Goal: Entertainment & Leisure: Consume media (video, audio)

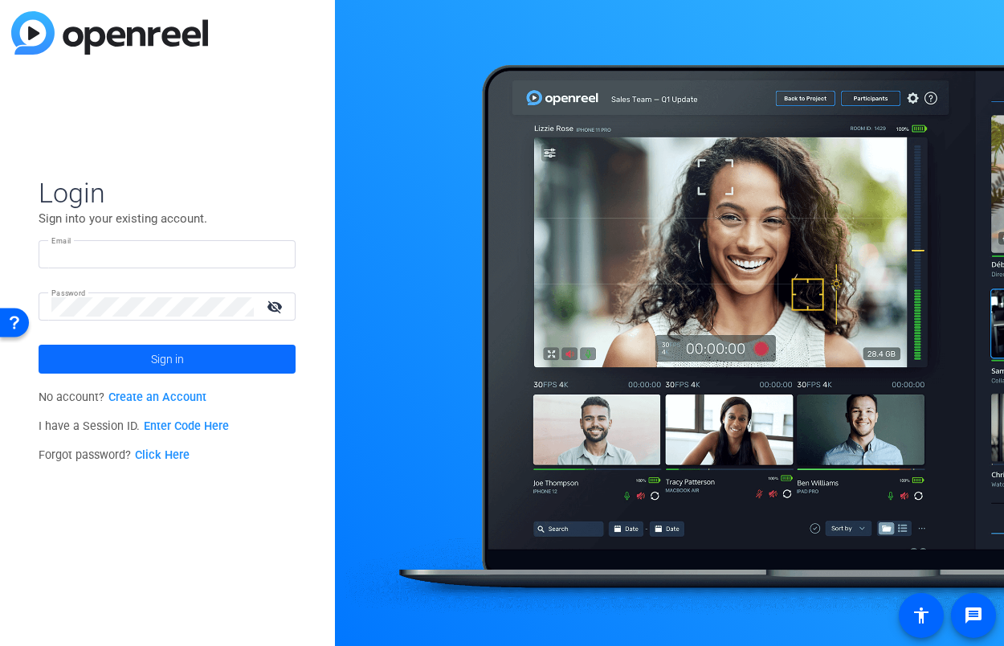
type input "kcaruth@nephcure.org"
click at [145, 363] on span at bounding box center [167, 359] width 257 height 39
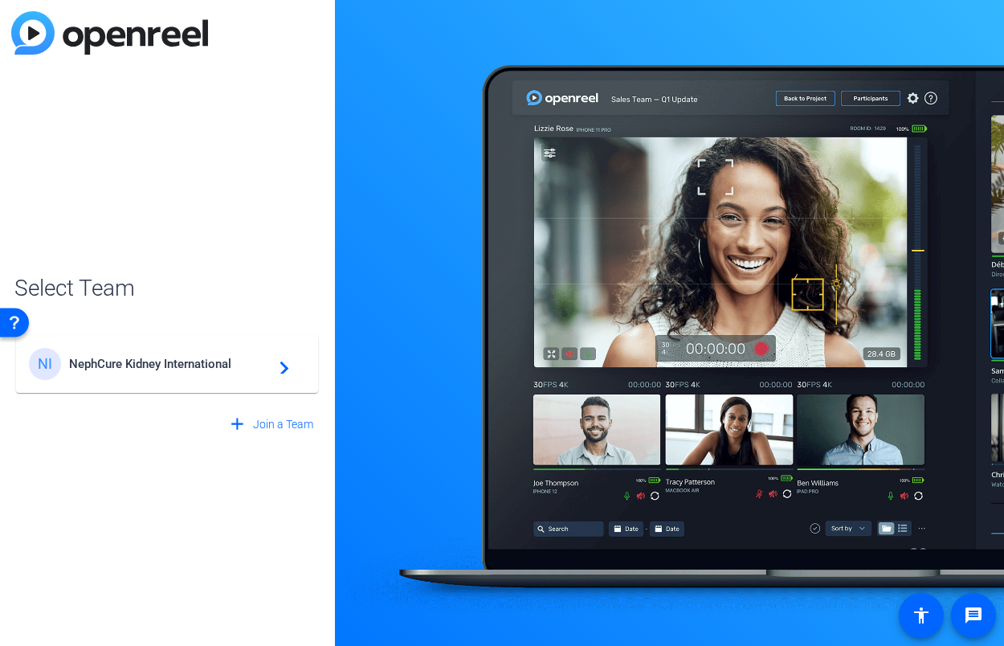
click at [126, 365] on span "NephCure Kidney International" at bounding box center [169, 364] width 201 height 14
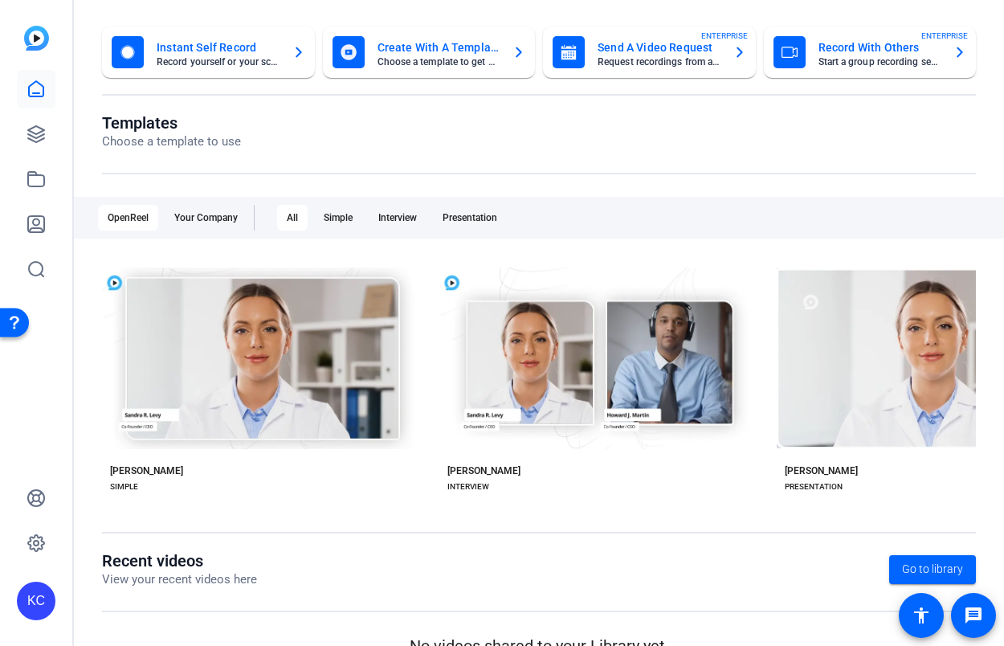
scroll to position [112, 0]
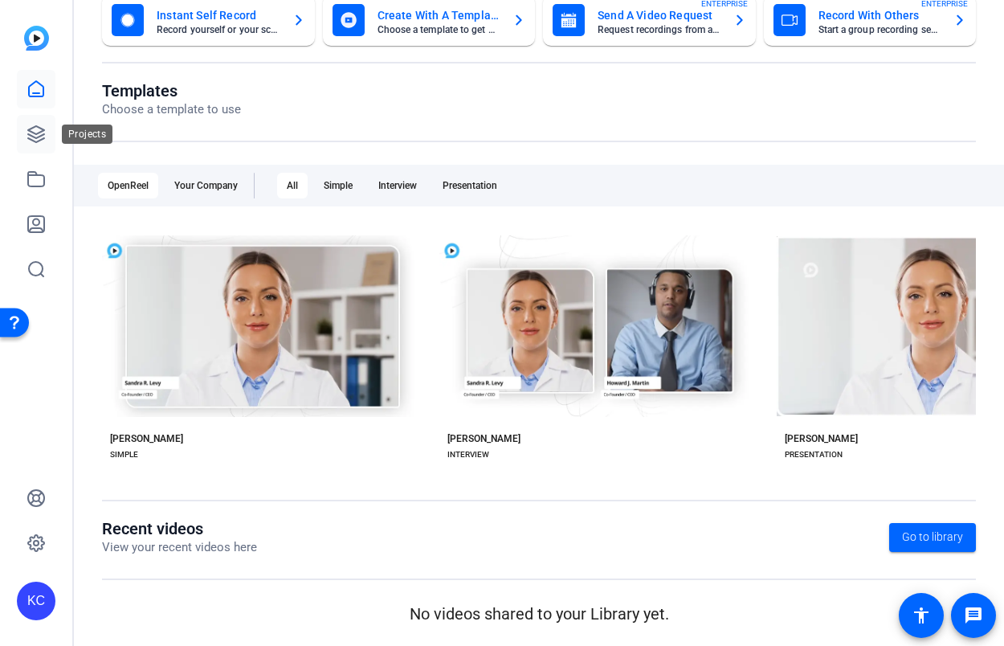
click at [37, 135] on icon at bounding box center [36, 134] width 19 height 19
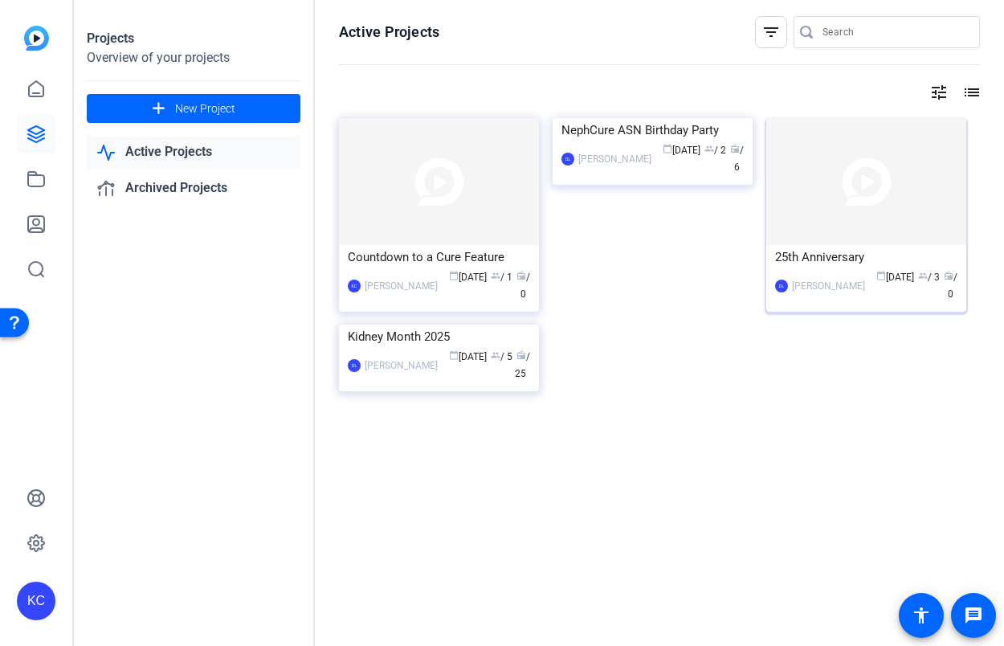
click at [821, 160] on img at bounding box center [866, 181] width 200 height 127
click at [421, 194] on img at bounding box center [439, 181] width 200 height 127
click at [391, 325] on img at bounding box center [439, 325] width 200 height 0
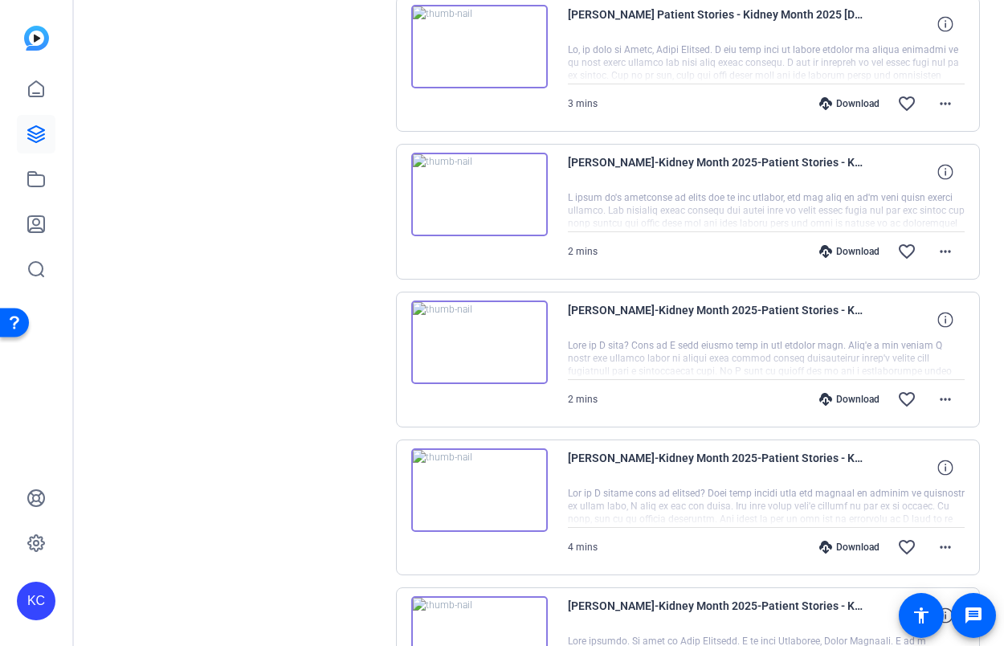
scroll to position [1274, 0]
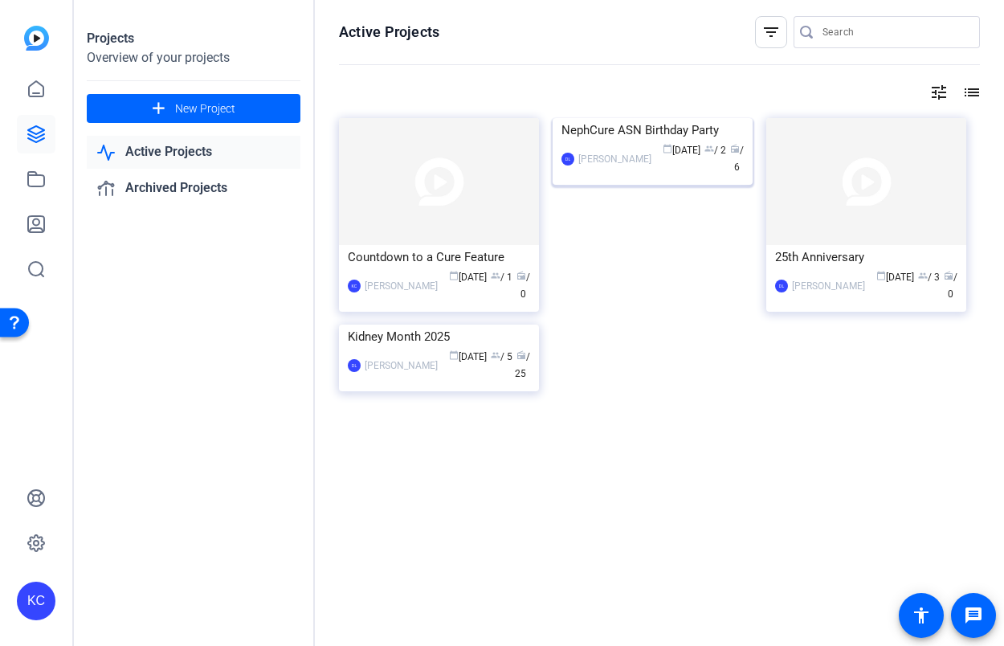
click at [652, 118] on img at bounding box center [653, 118] width 200 height 0
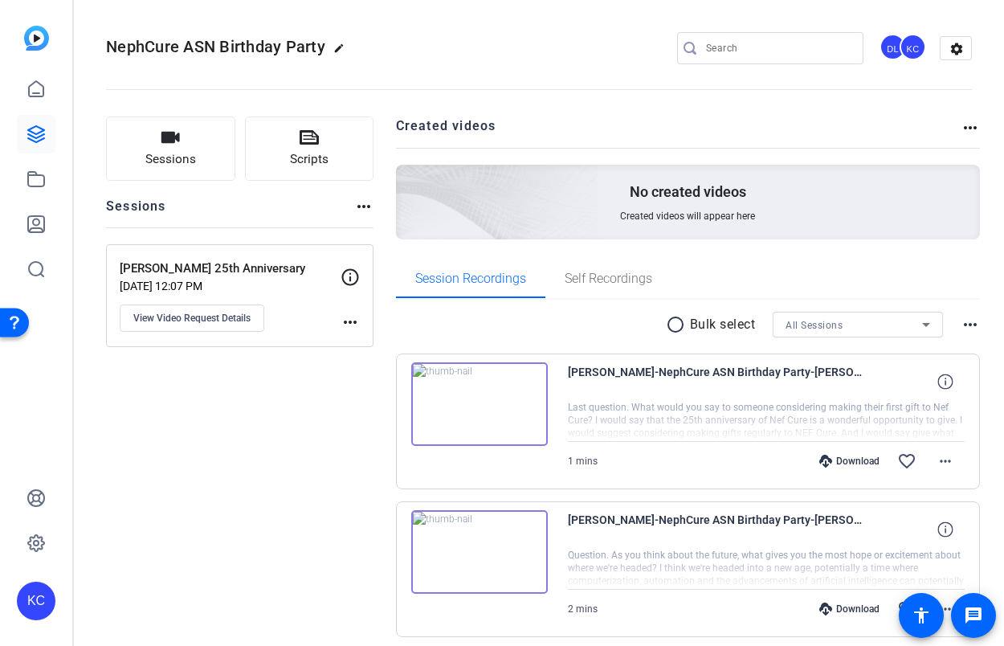
scroll to position [654, 0]
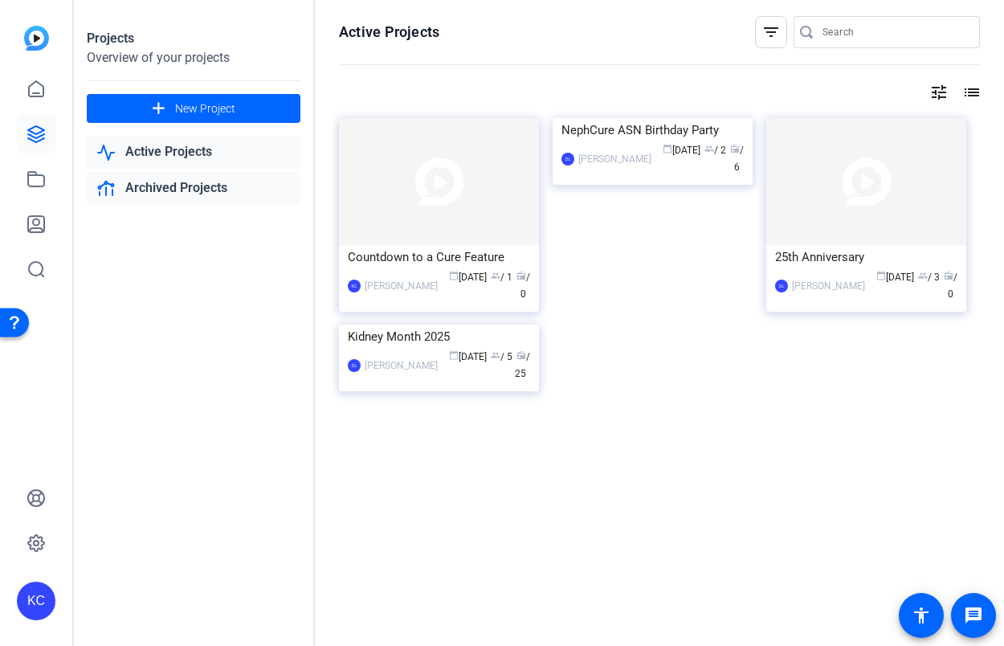
click at [211, 192] on link "Archived Projects" at bounding box center [194, 188] width 214 height 33
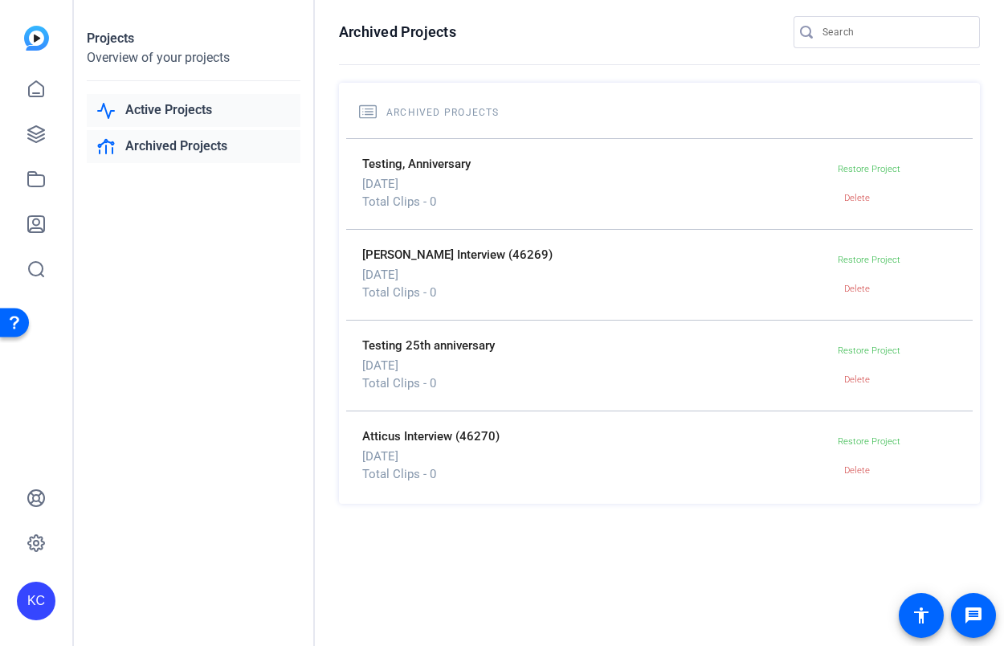
click at [178, 125] on link "Active Projects" at bounding box center [194, 110] width 214 height 33
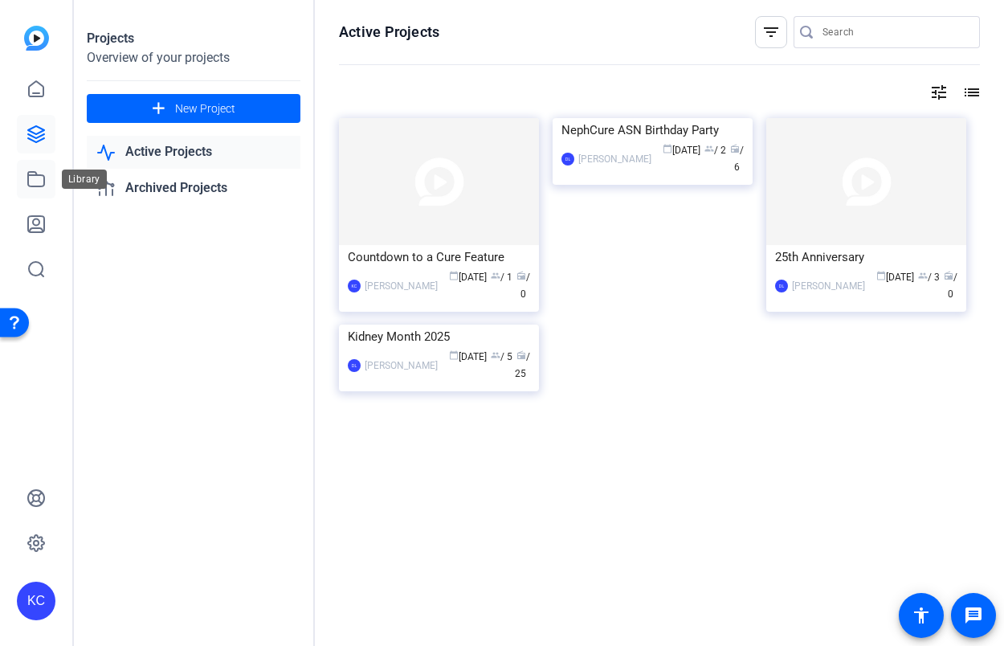
click at [30, 182] on icon at bounding box center [36, 179] width 19 height 19
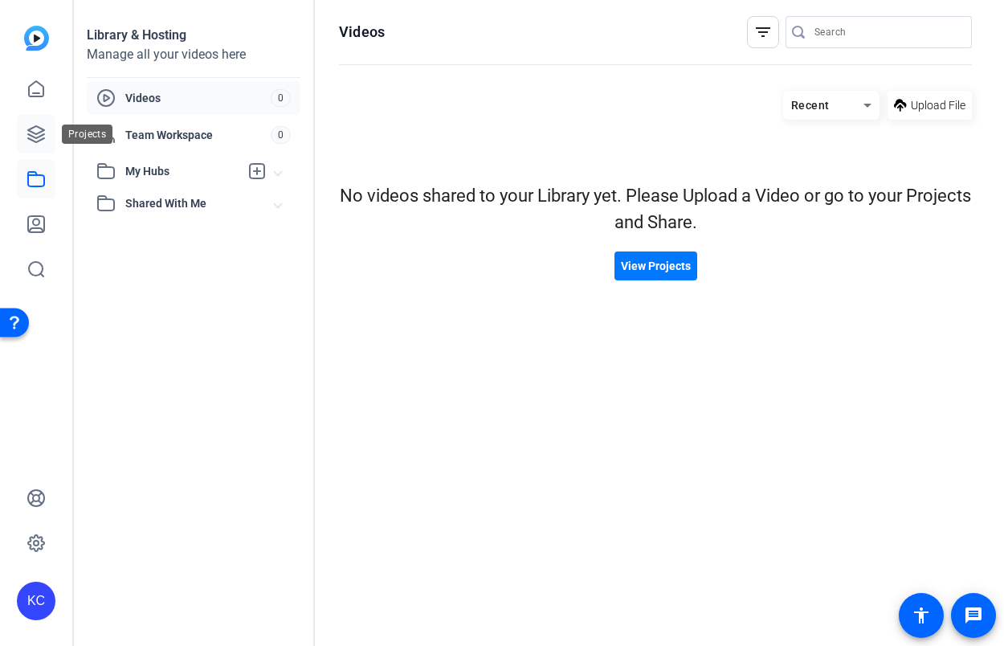
click at [37, 145] on link at bounding box center [36, 134] width 39 height 39
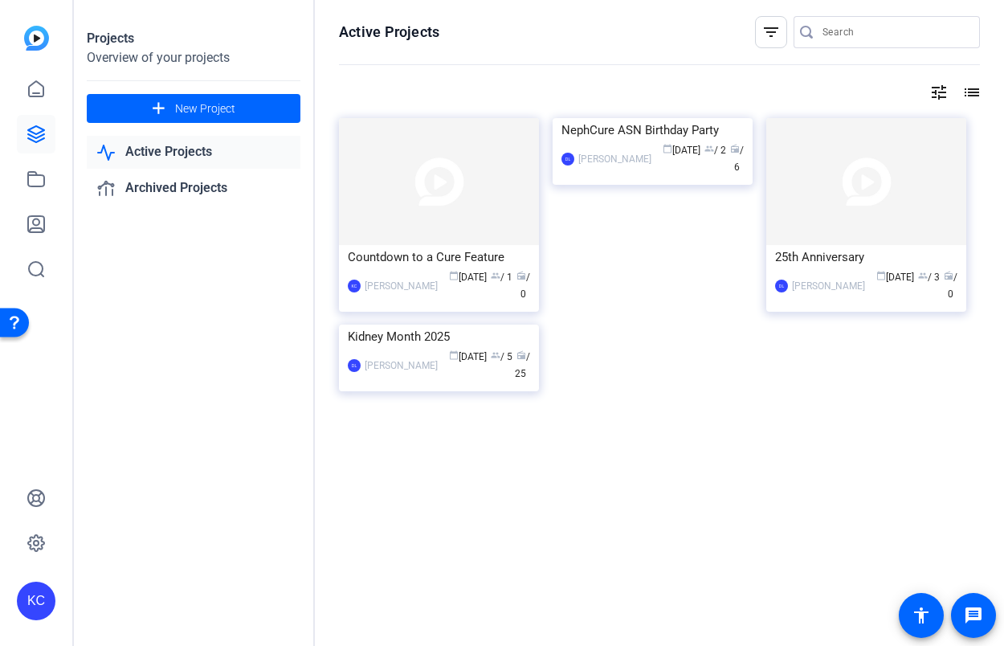
click at [772, 25] on mat-icon "filter_list" at bounding box center [771, 31] width 19 height 19
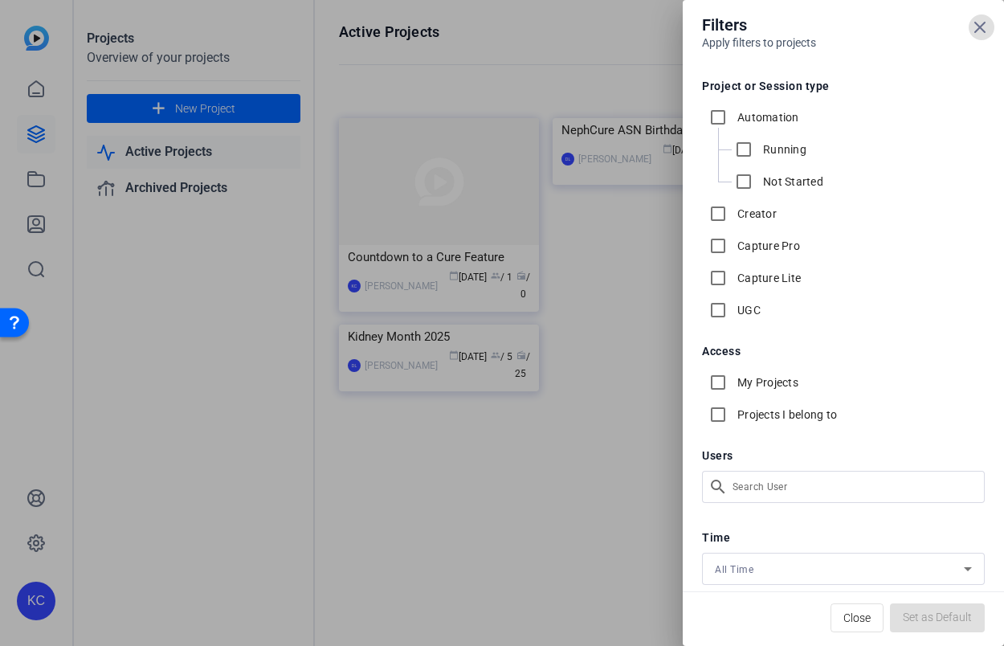
click at [646, 65] on div at bounding box center [502, 323] width 1004 height 646
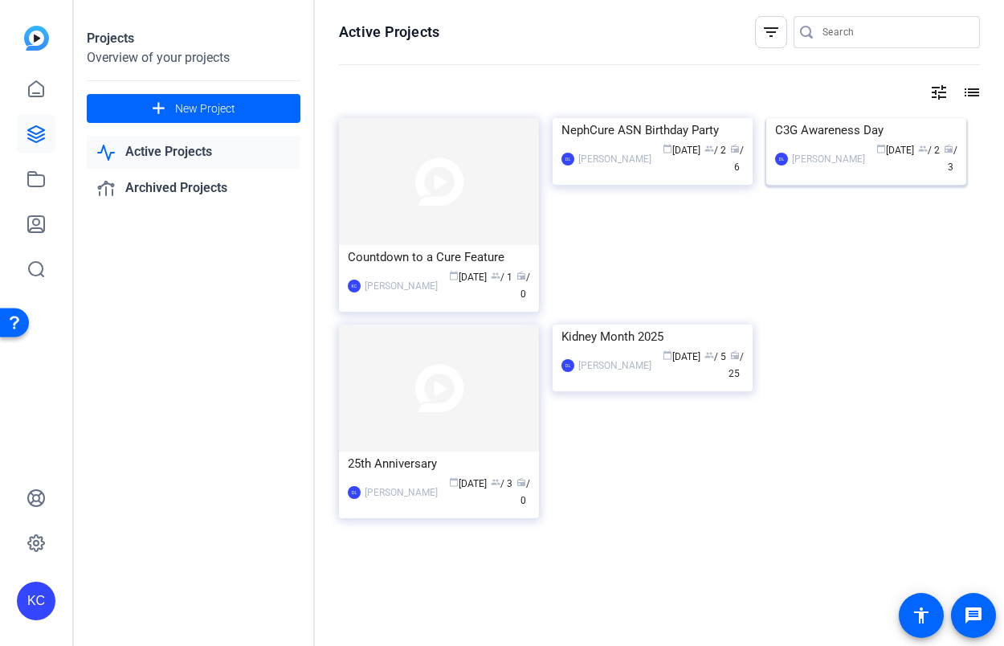
click at [831, 118] on img at bounding box center [866, 118] width 200 height 0
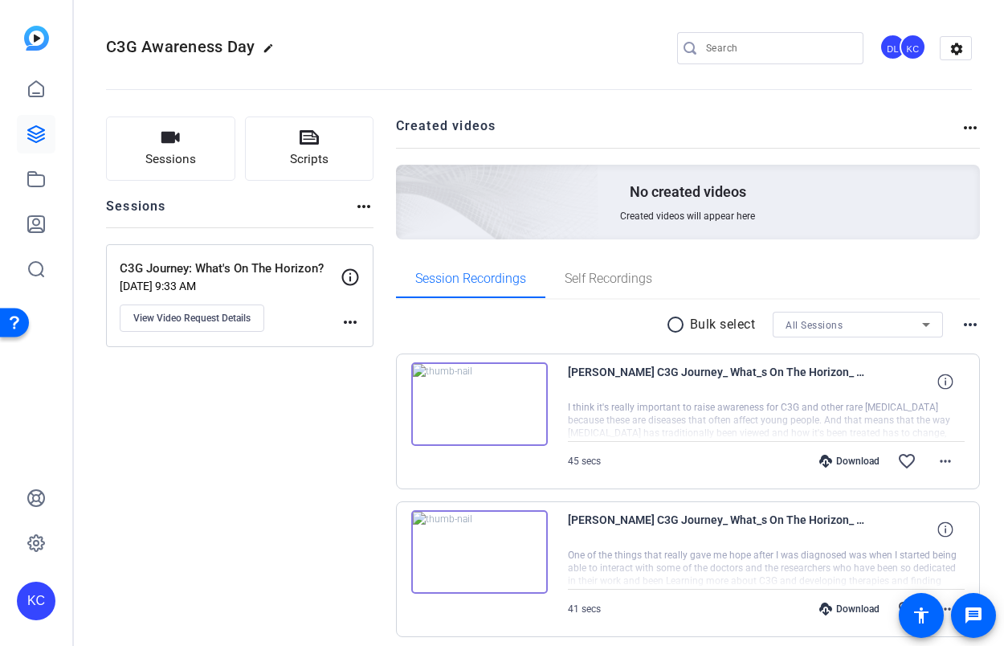
click at [502, 401] on img at bounding box center [479, 404] width 137 height 84
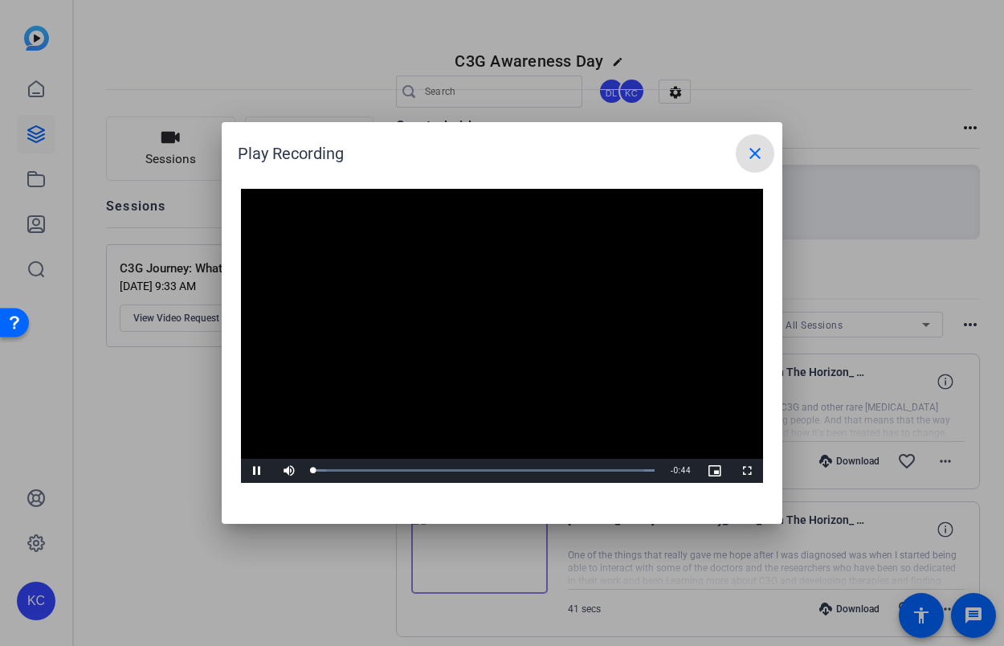
click at [492, 329] on video "Video Player" at bounding box center [502, 336] width 522 height 294
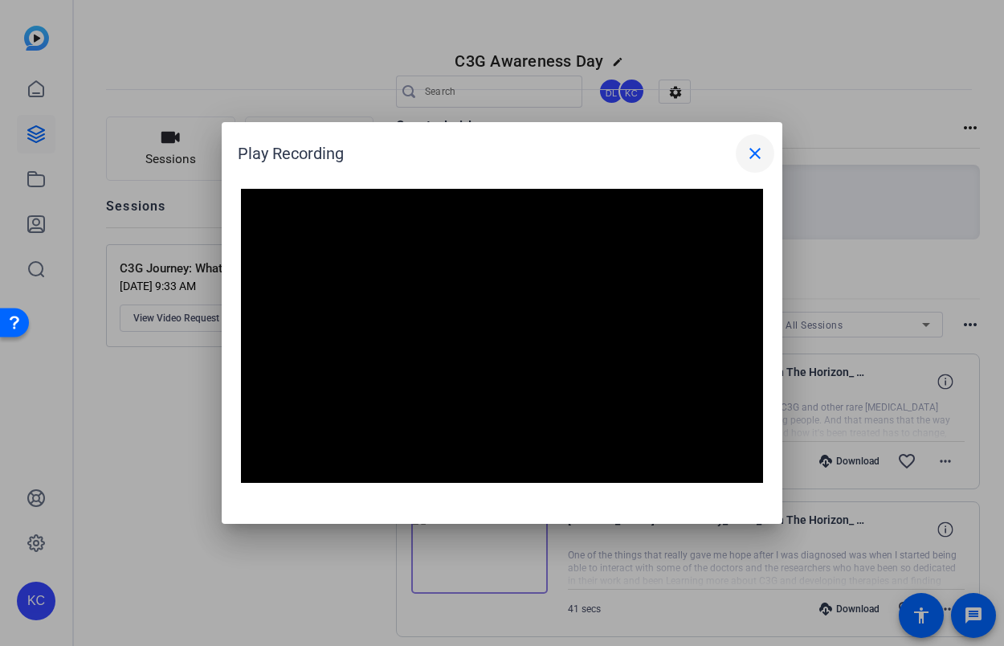
click at [754, 155] on mat-icon "close" at bounding box center [755, 153] width 19 height 19
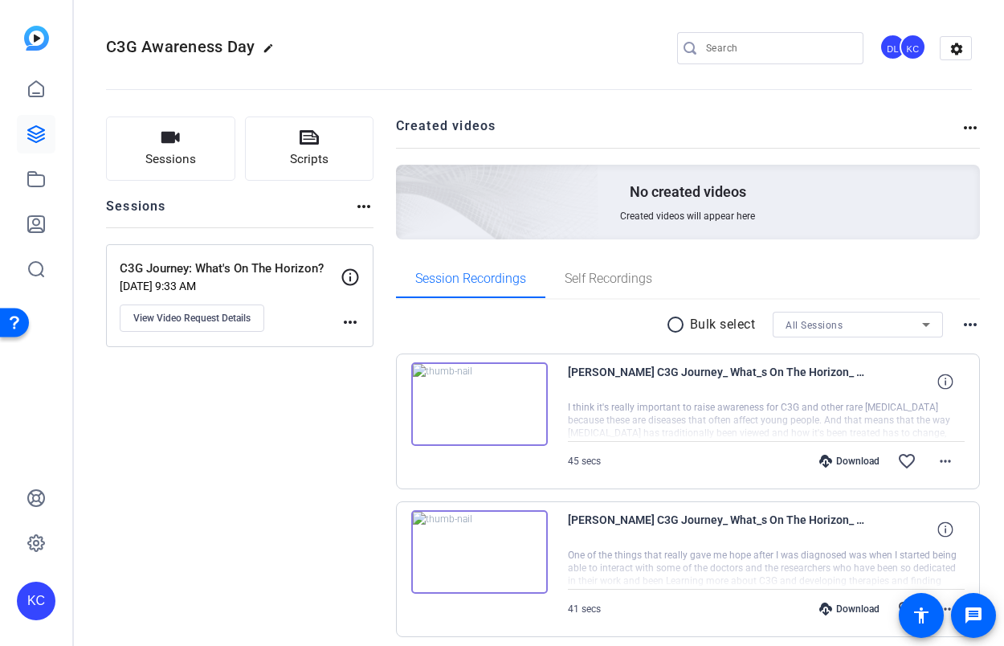
click at [455, 550] on img at bounding box center [479, 552] width 137 height 84
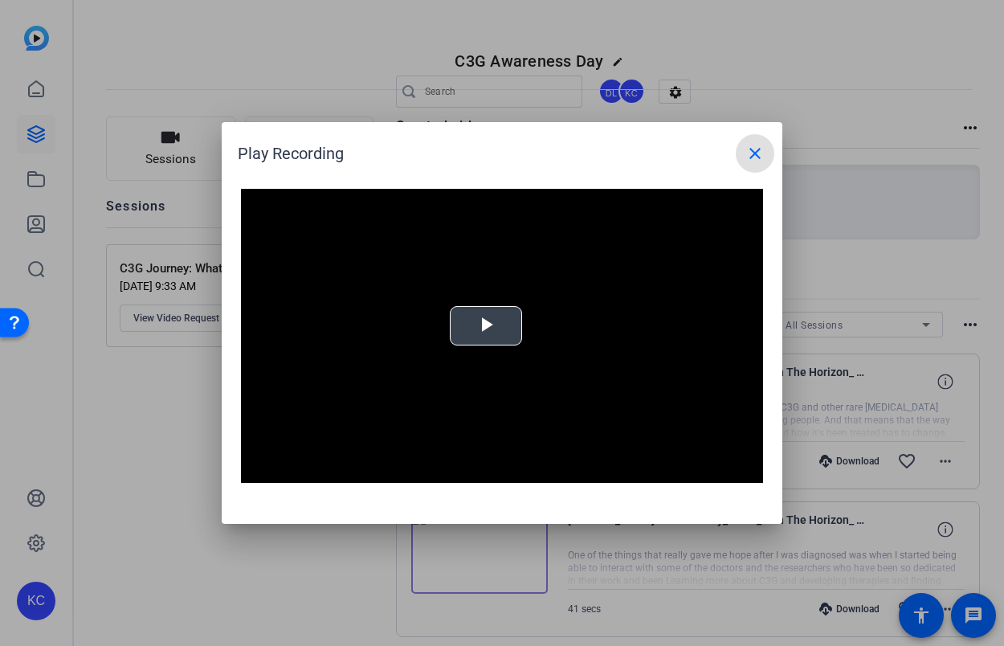
click at [494, 346] on video "Video Player" at bounding box center [502, 336] width 522 height 294
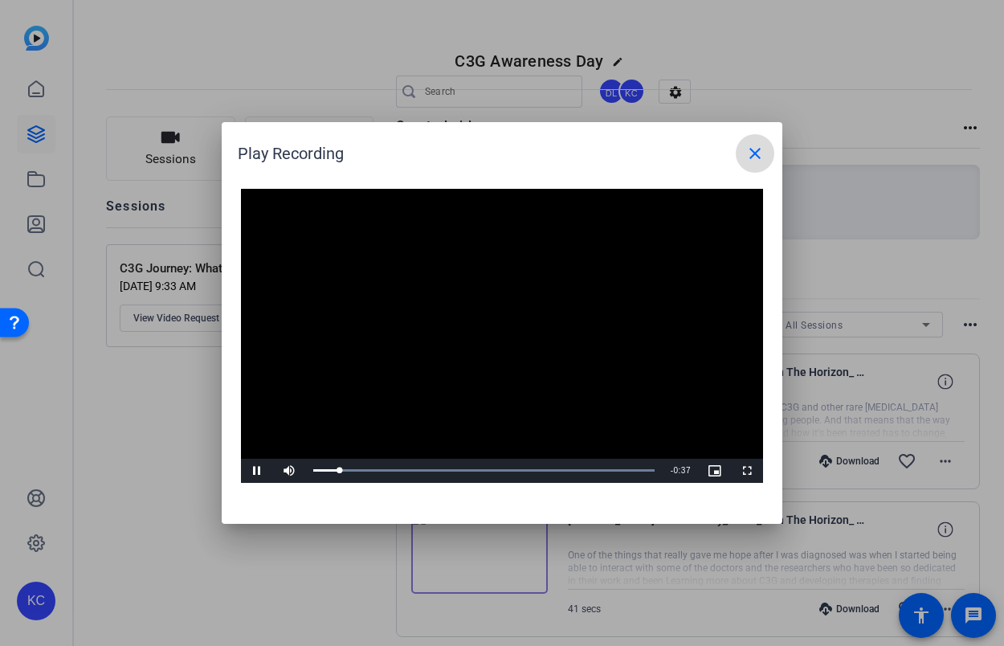
click at [750, 155] on mat-icon "close" at bounding box center [755, 153] width 19 height 19
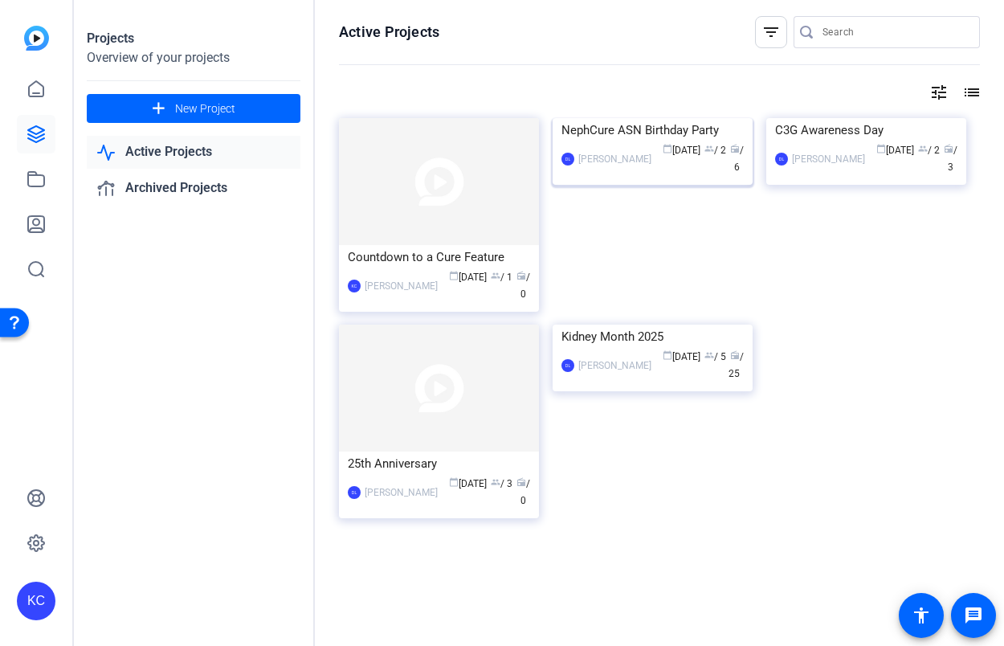
click at [618, 118] on img at bounding box center [653, 118] width 200 height 0
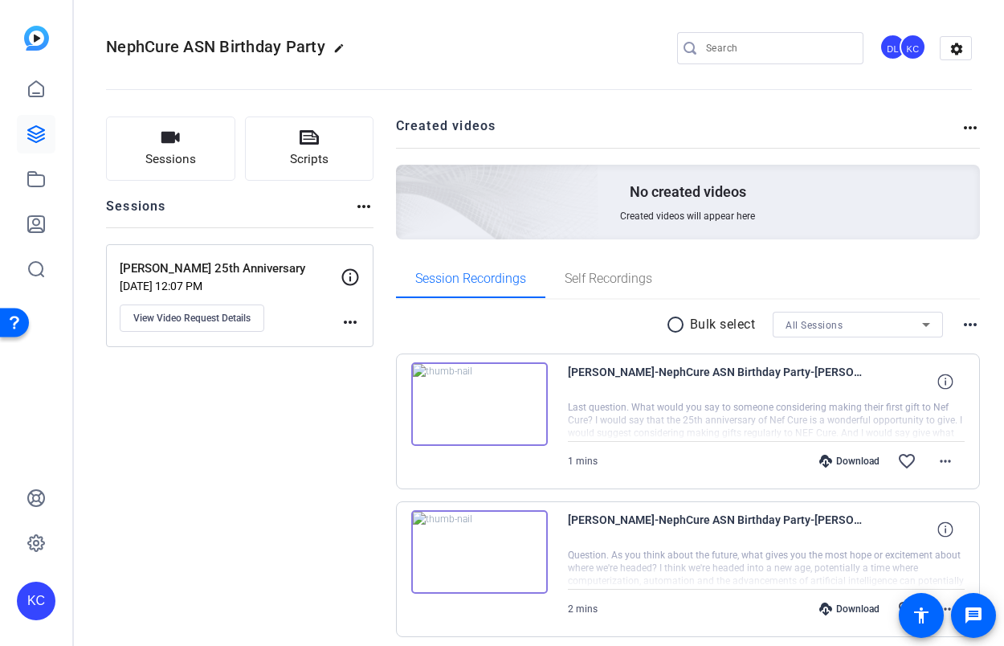
click at [464, 413] on img at bounding box center [479, 404] width 137 height 84
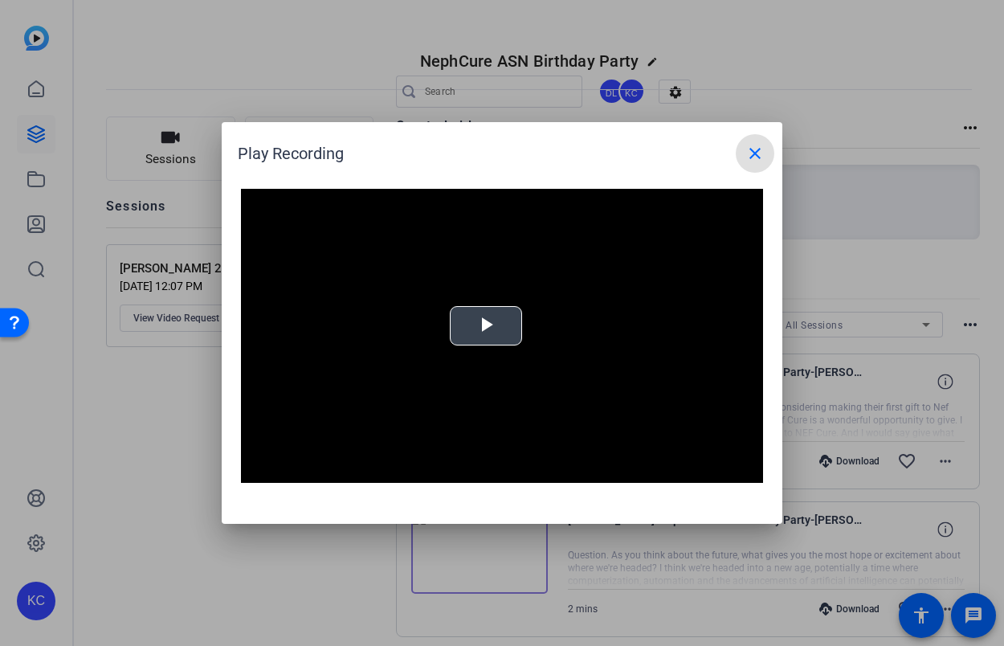
click at [472, 349] on video "Video Player" at bounding box center [502, 336] width 522 height 294
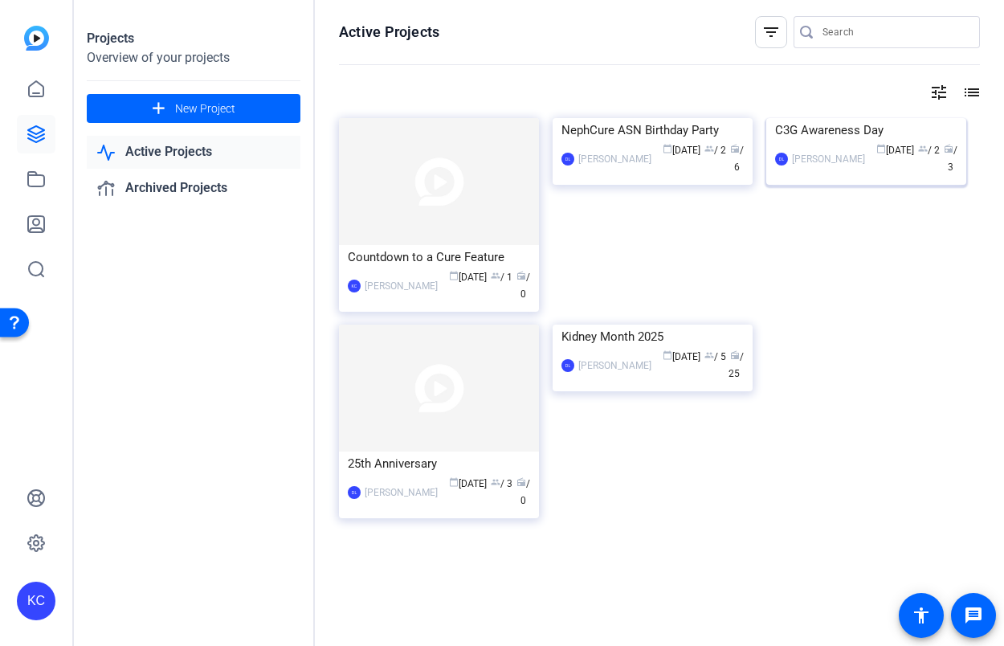
click at [857, 118] on img at bounding box center [866, 118] width 200 height 0
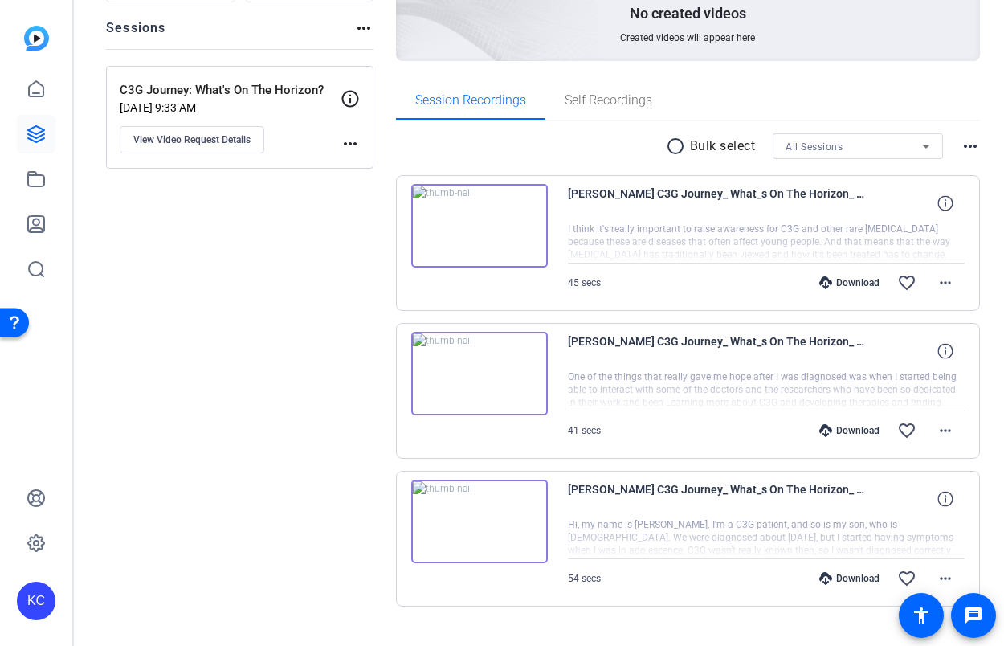
scroll to position [180, 0]
click at [479, 521] on img at bounding box center [479, 520] width 137 height 84
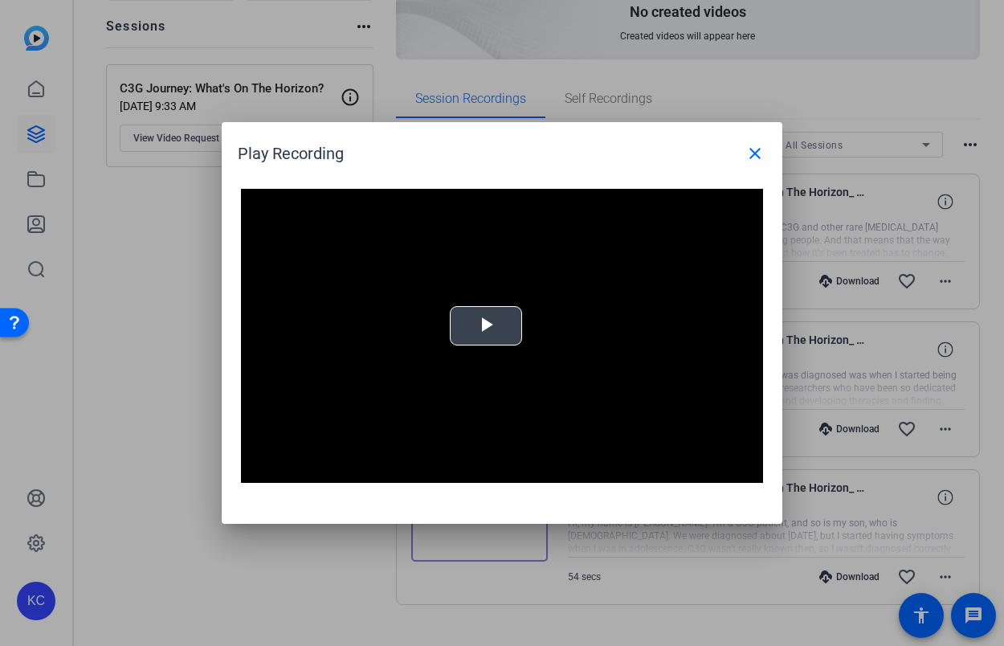
click at [486, 326] on span "Video Player" at bounding box center [486, 326] width 0 height 0
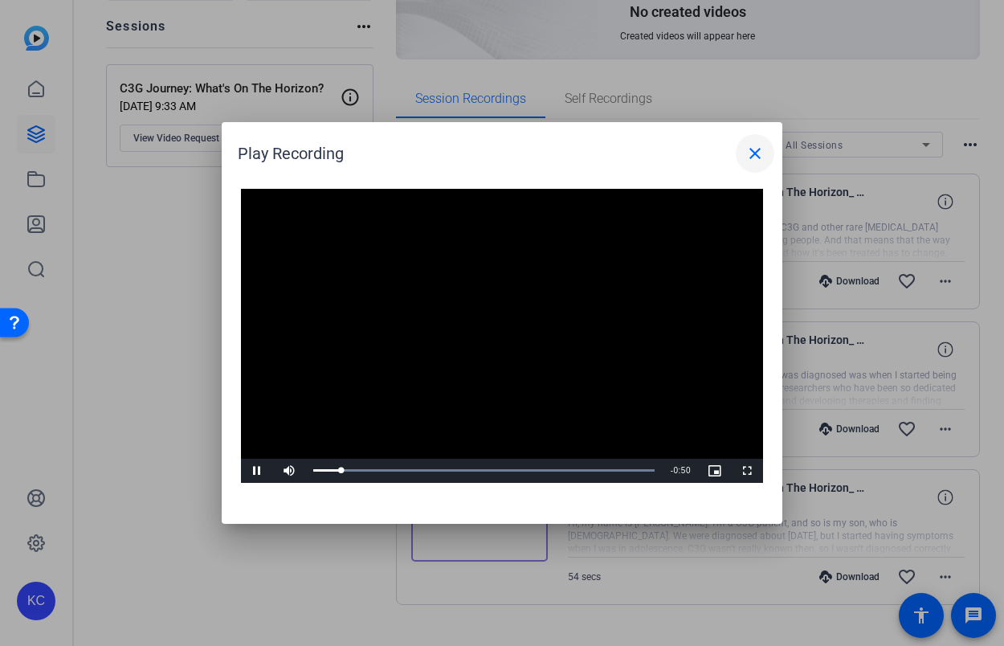
click at [755, 148] on mat-icon "close" at bounding box center [755, 153] width 19 height 19
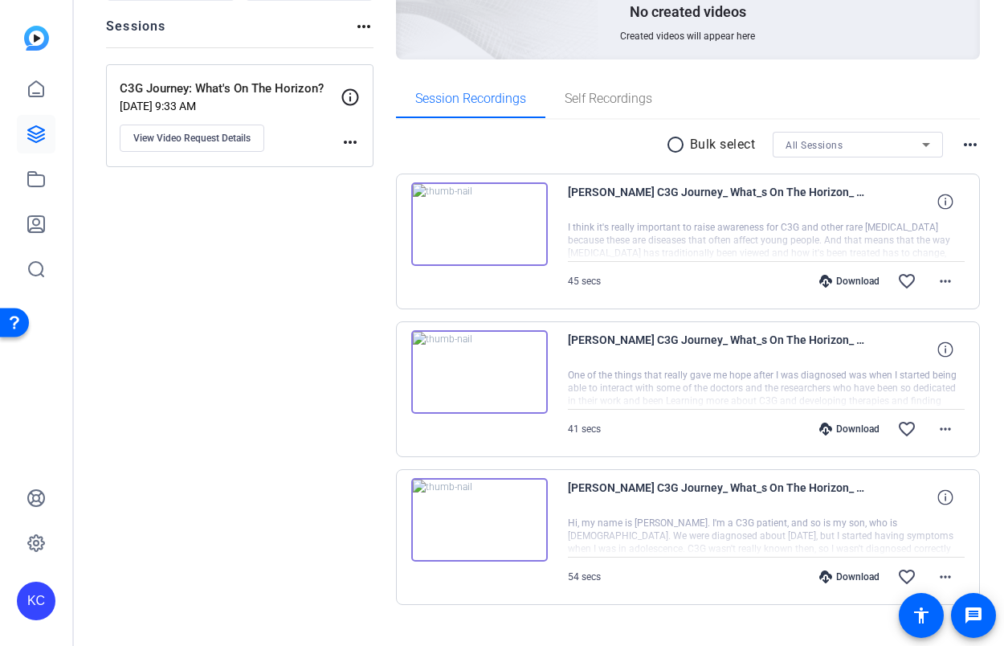
click at [503, 381] on img at bounding box center [479, 372] width 137 height 84
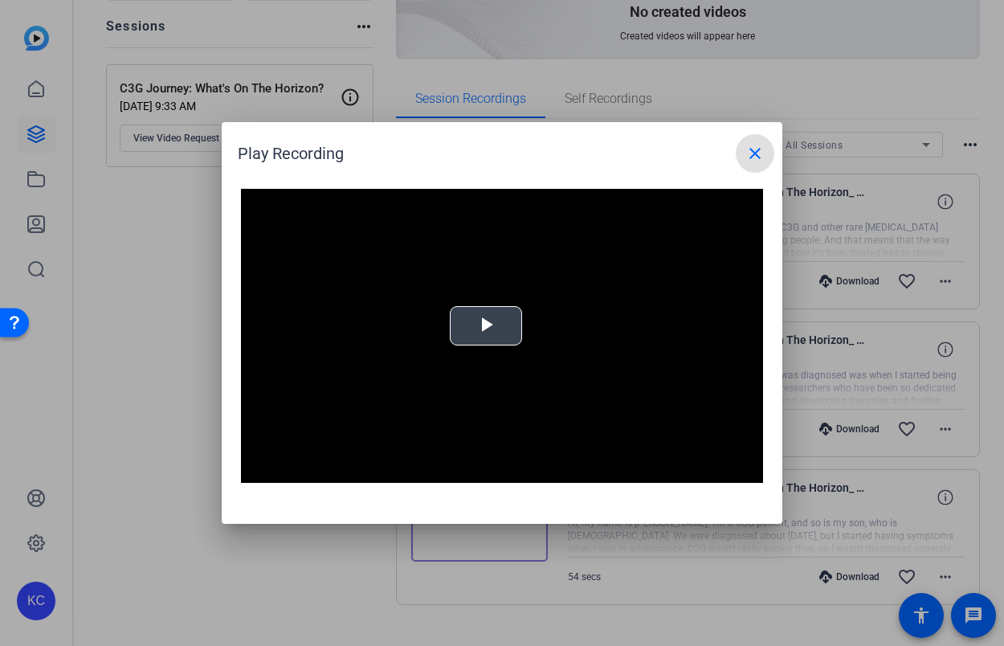
click at [486, 326] on span "Video Player" at bounding box center [486, 326] width 0 height 0
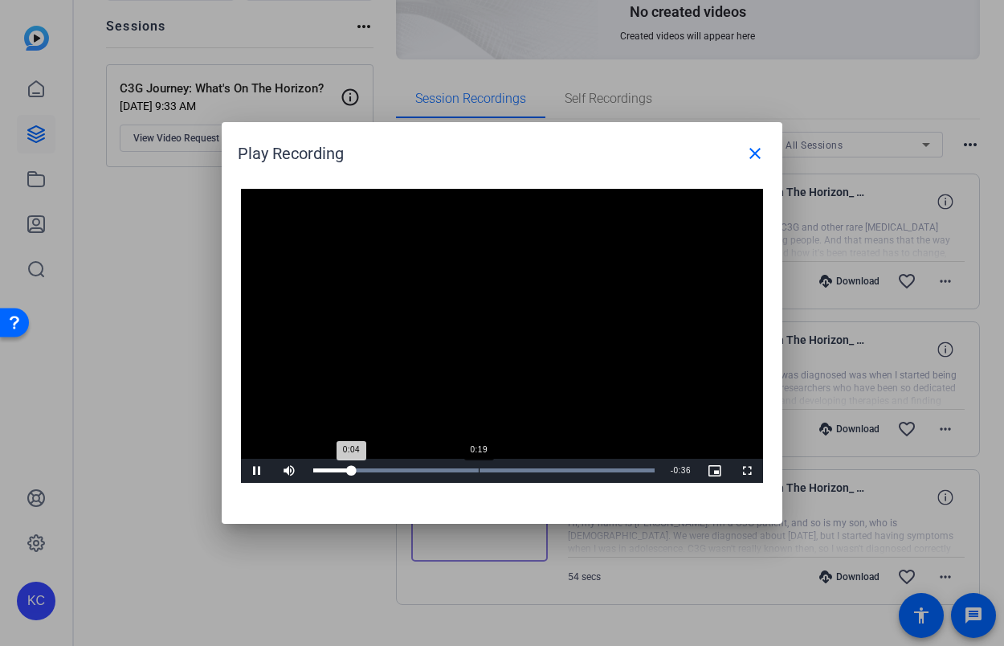
click at [478, 471] on div "Loaded : 100.00% 0:19 0:04" at bounding box center [483, 470] width 341 height 4
click at [748, 148] on mat-icon "close" at bounding box center [755, 153] width 19 height 19
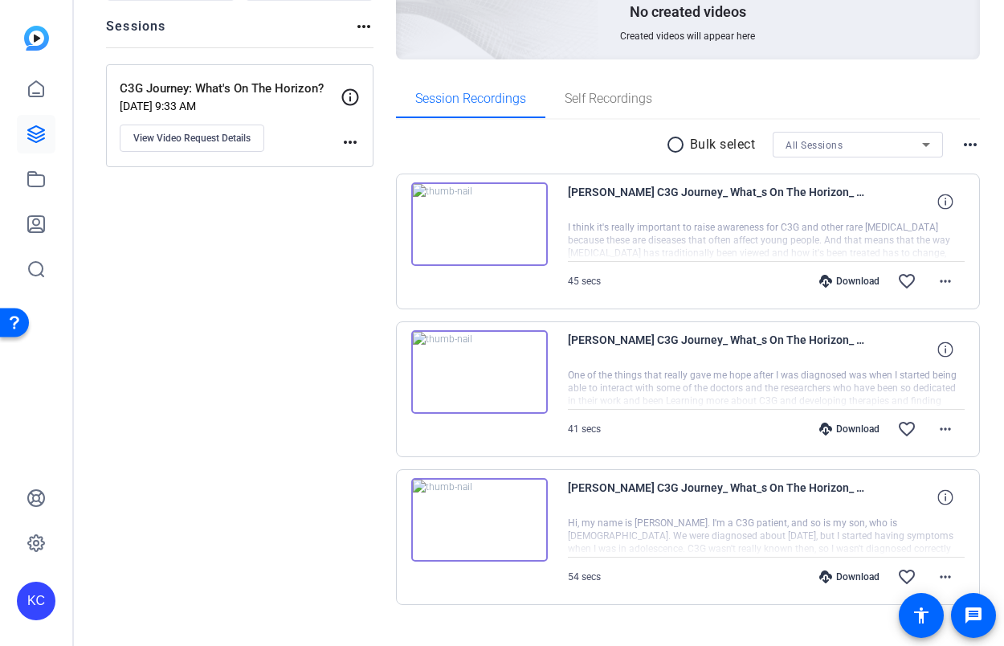
click at [535, 507] on img at bounding box center [479, 520] width 137 height 84
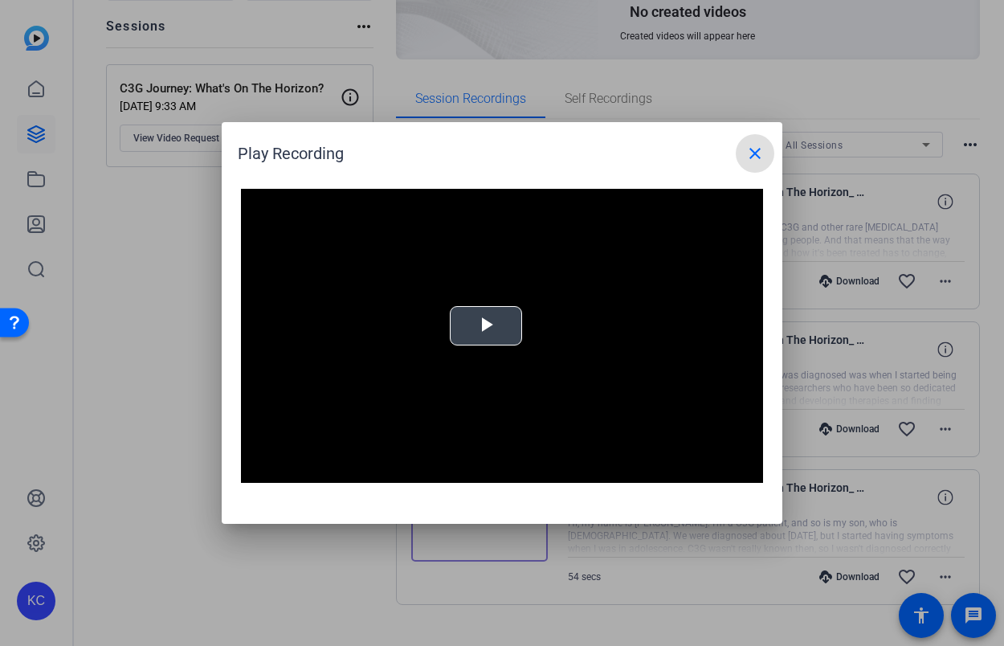
click at [486, 326] on span "Video Player" at bounding box center [486, 326] width 0 height 0
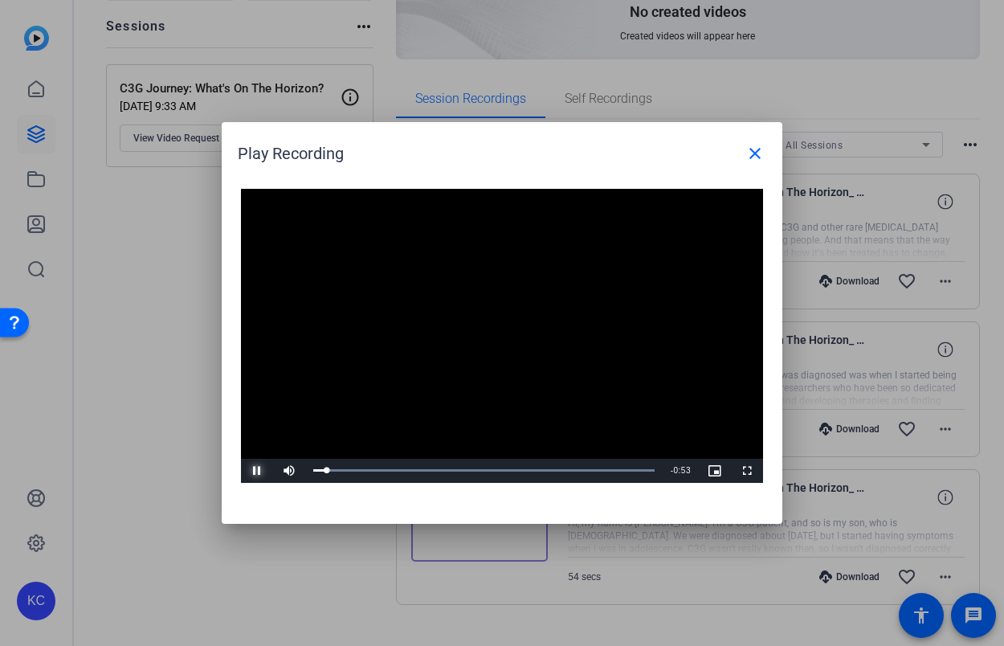
click at [259, 471] on span "Video Player" at bounding box center [257, 471] width 32 height 0
